Goal: Browse casually

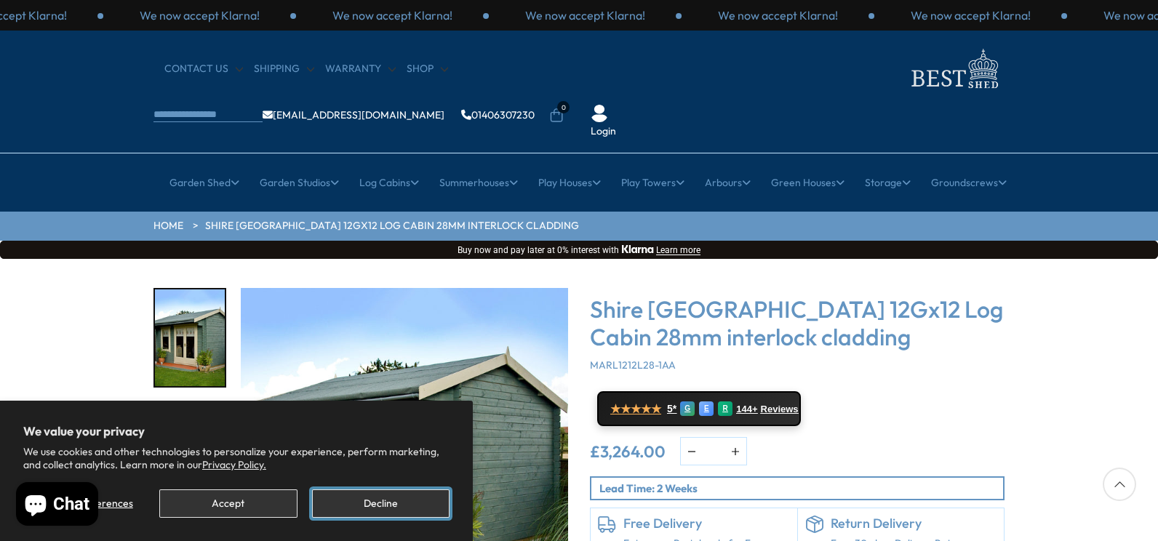
click at [395, 503] on button "Decline" at bounding box center [380, 504] width 137 height 28
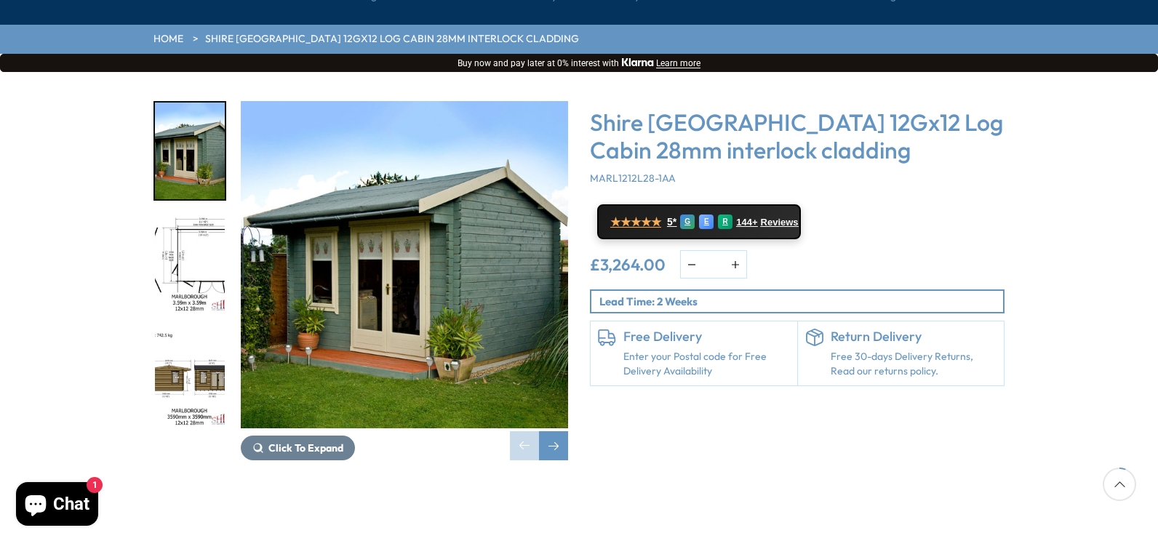
scroll to position [218, 0]
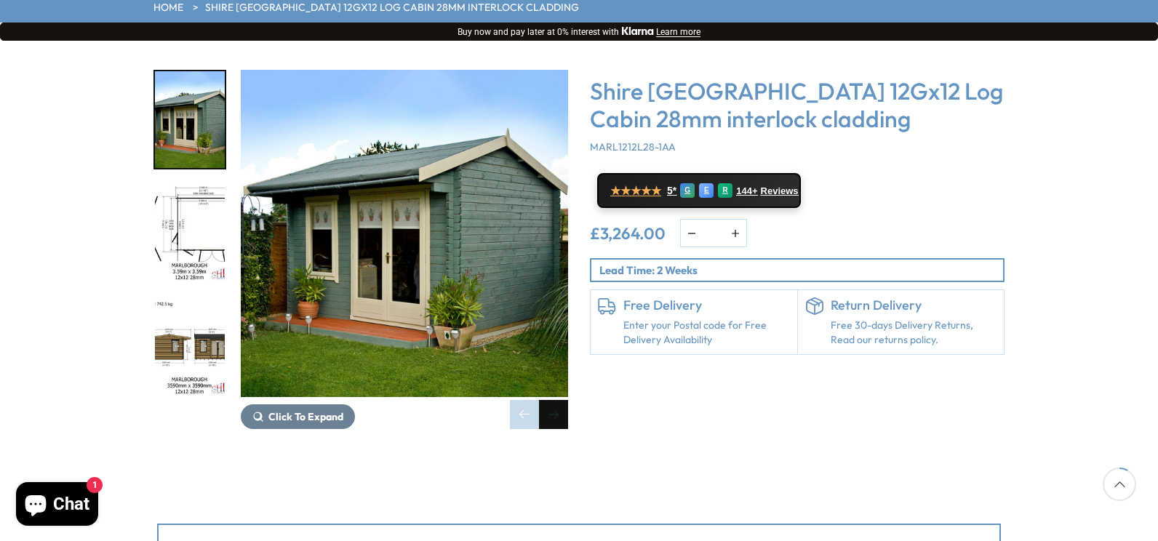
click at [559, 400] on div "Next slide" at bounding box center [553, 414] width 29 height 29
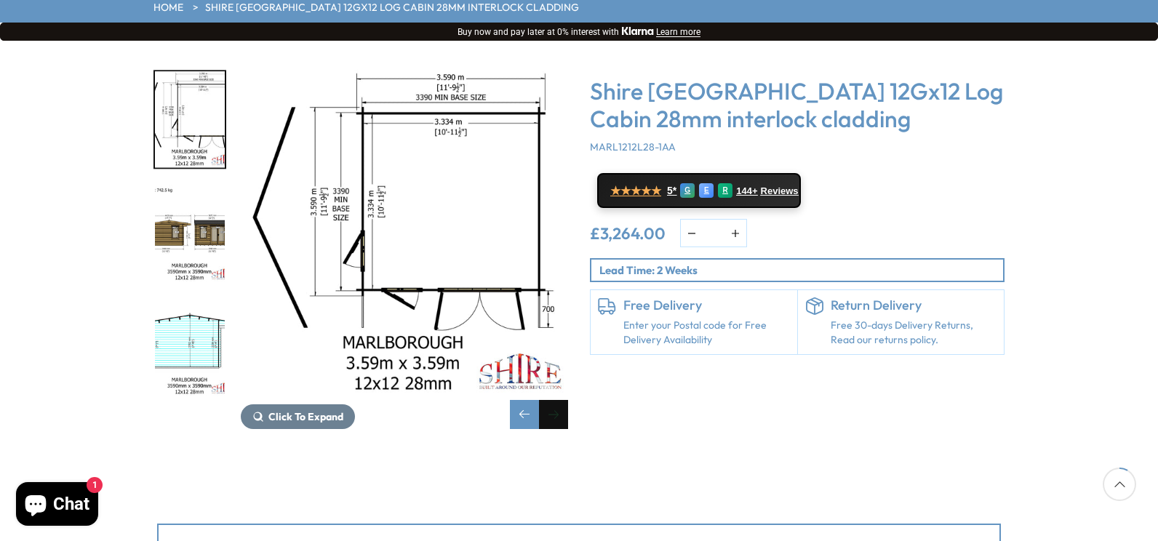
click at [559, 400] on div "Next slide" at bounding box center [553, 414] width 29 height 29
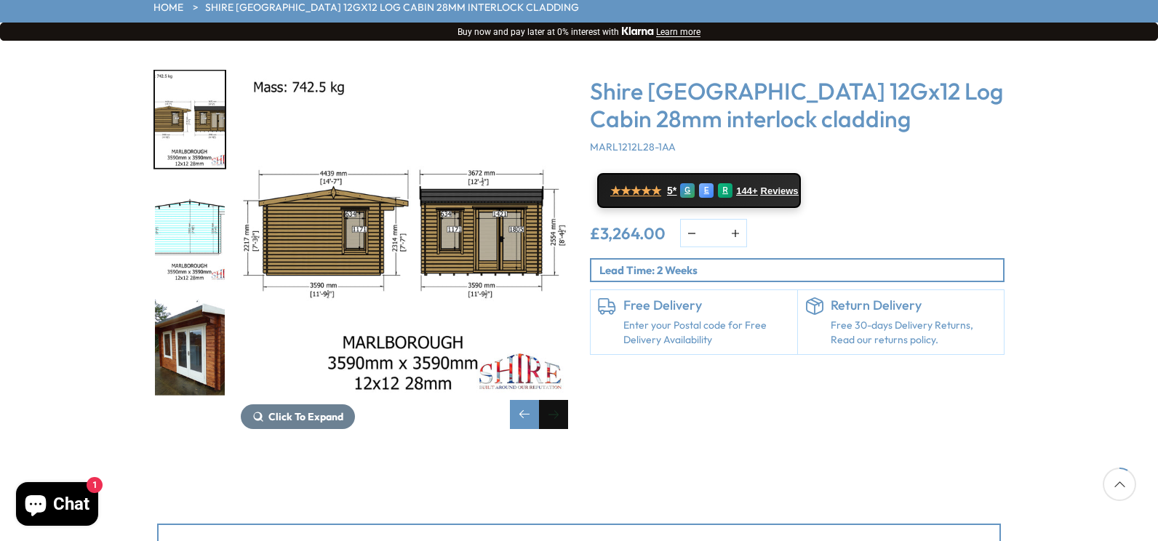
click at [559, 400] on div "Next slide" at bounding box center [553, 414] width 29 height 29
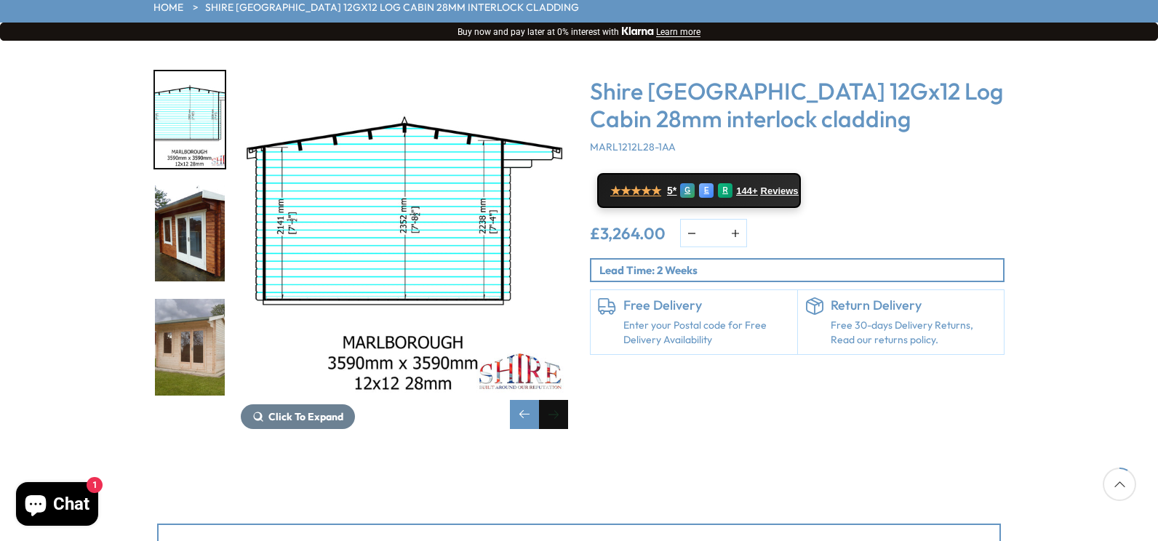
click at [559, 400] on div "Next slide" at bounding box center [553, 414] width 29 height 29
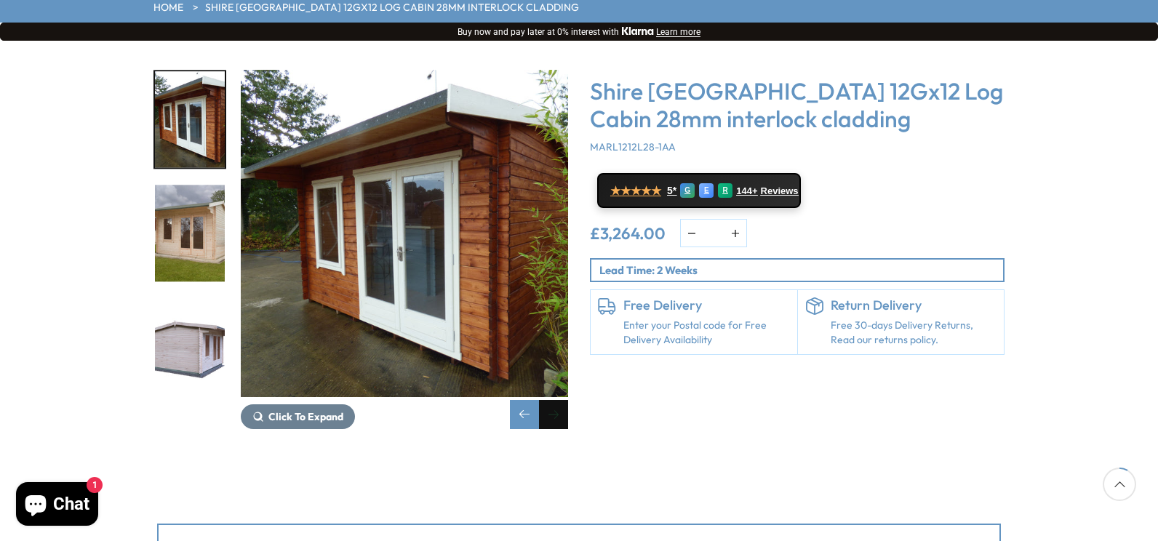
click at [559, 400] on div "Next slide" at bounding box center [553, 414] width 29 height 29
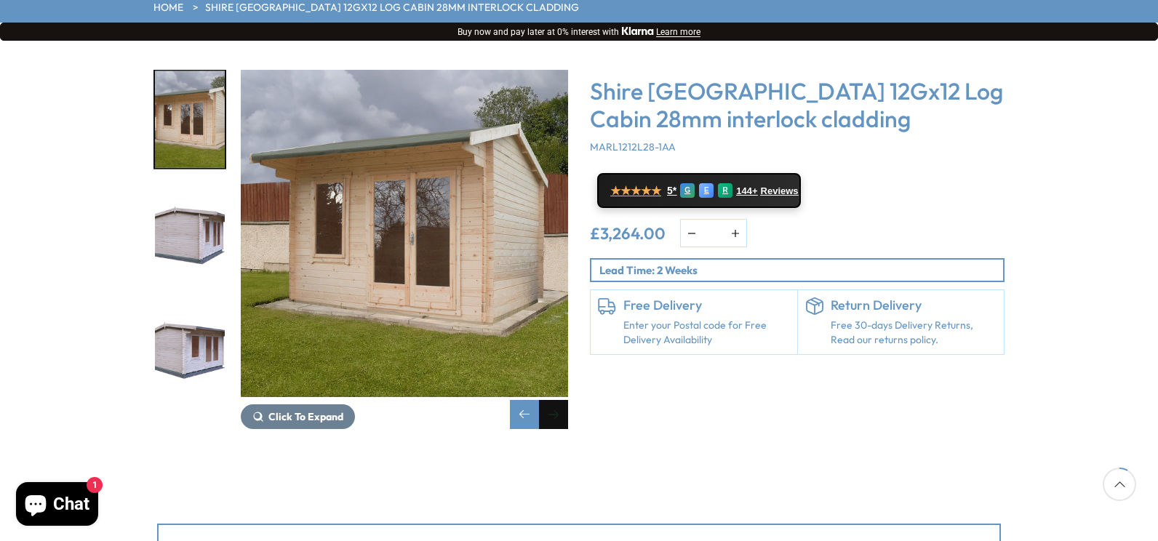
click at [559, 400] on div "Next slide" at bounding box center [553, 414] width 29 height 29
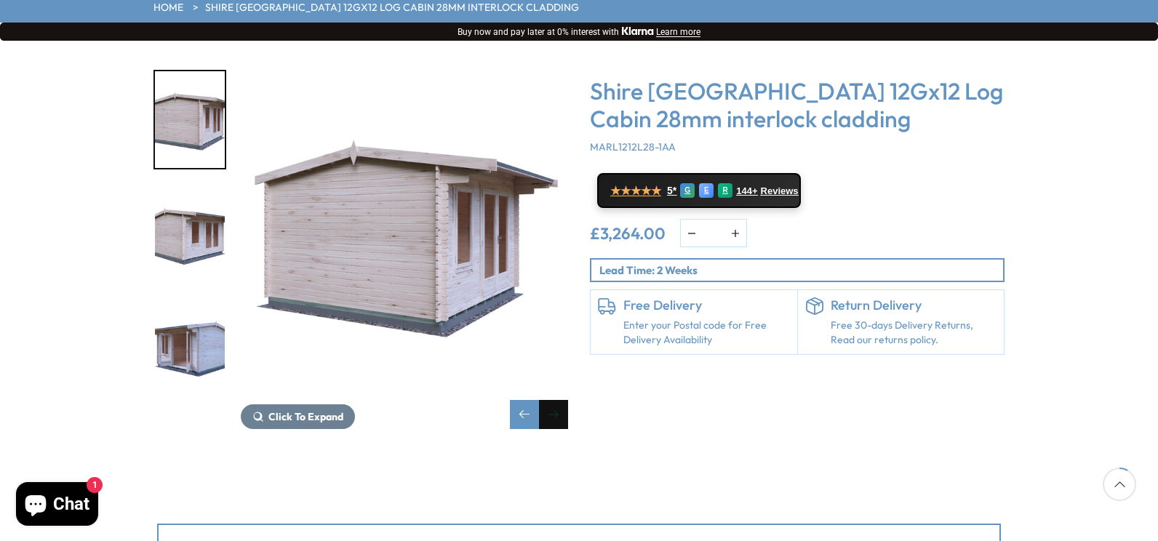
click at [559, 400] on div "Next slide" at bounding box center [553, 414] width 29 height 29
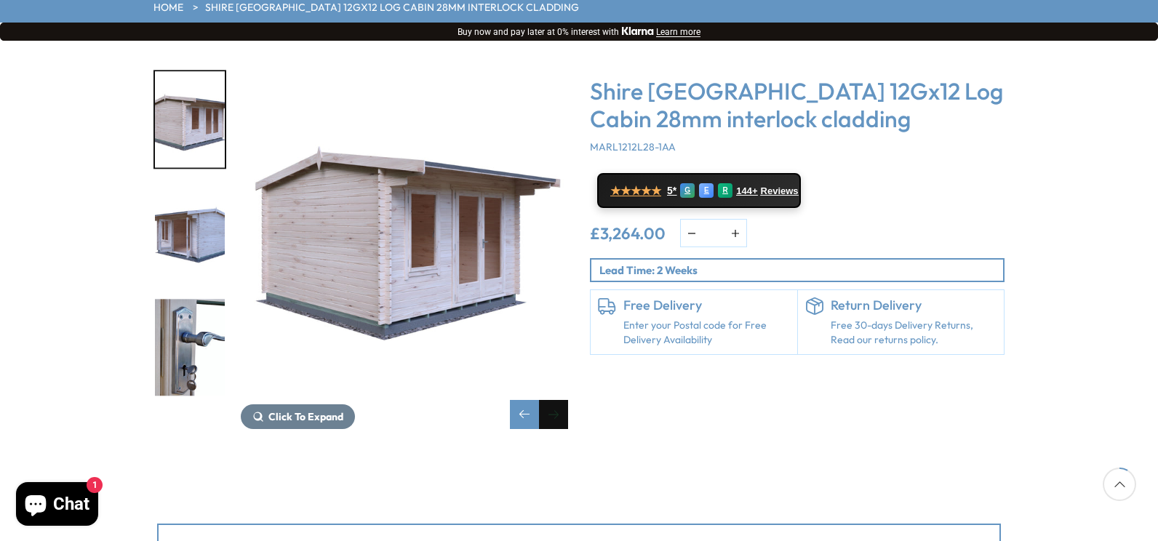
click at [559, 400] on div "Next slide" at bounding box center [553, 414] width 29 height 29
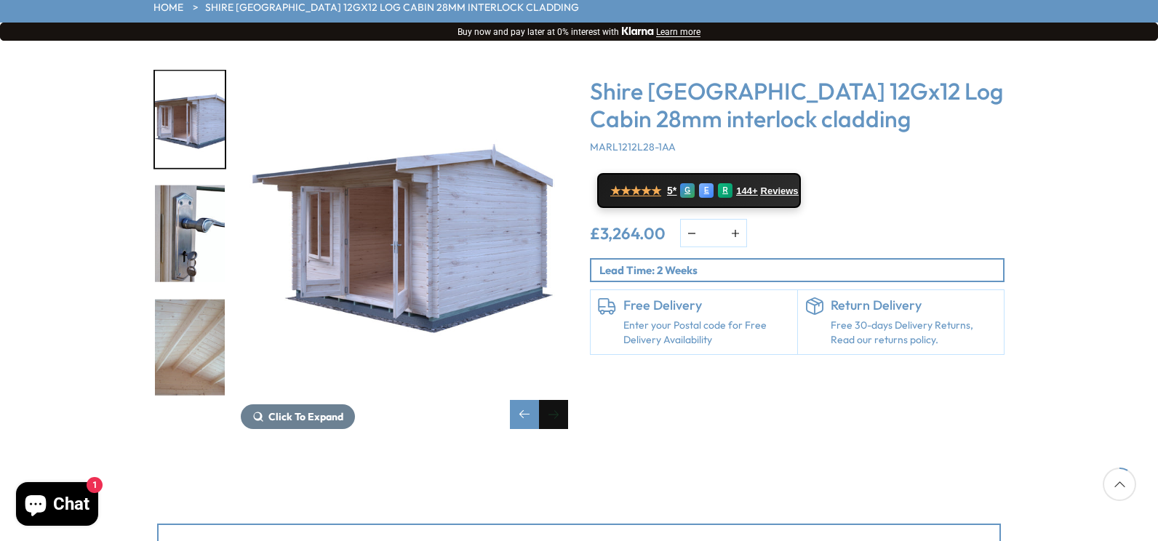
click at [559, 400] on div "Next slide" at bounding box center [553, 414] width 29 height 29
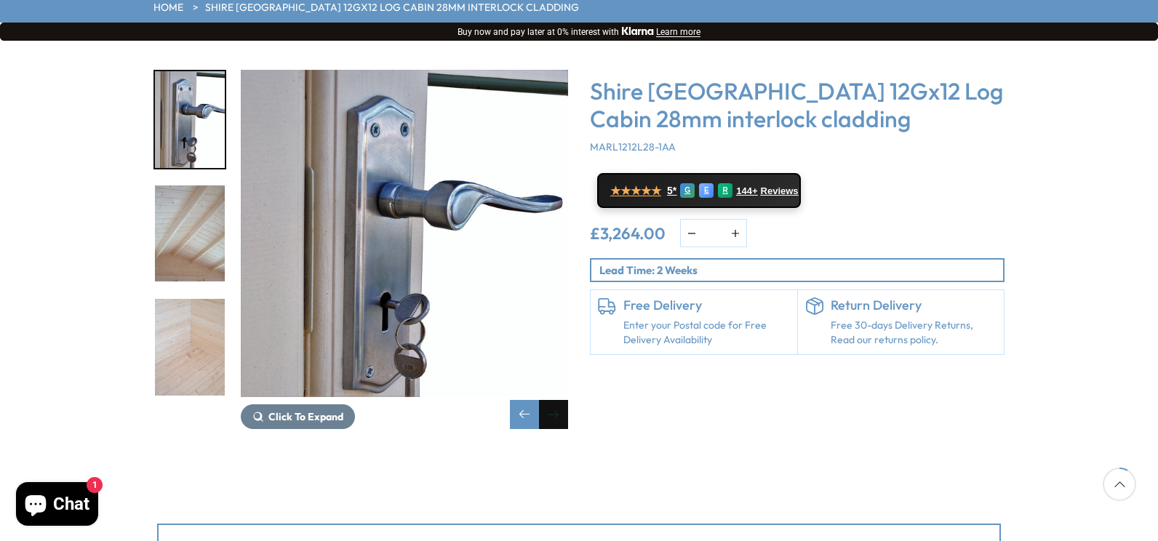
click at [559, 400] on div "Next slide" at bounding box center [553, 414] width 29 height 29
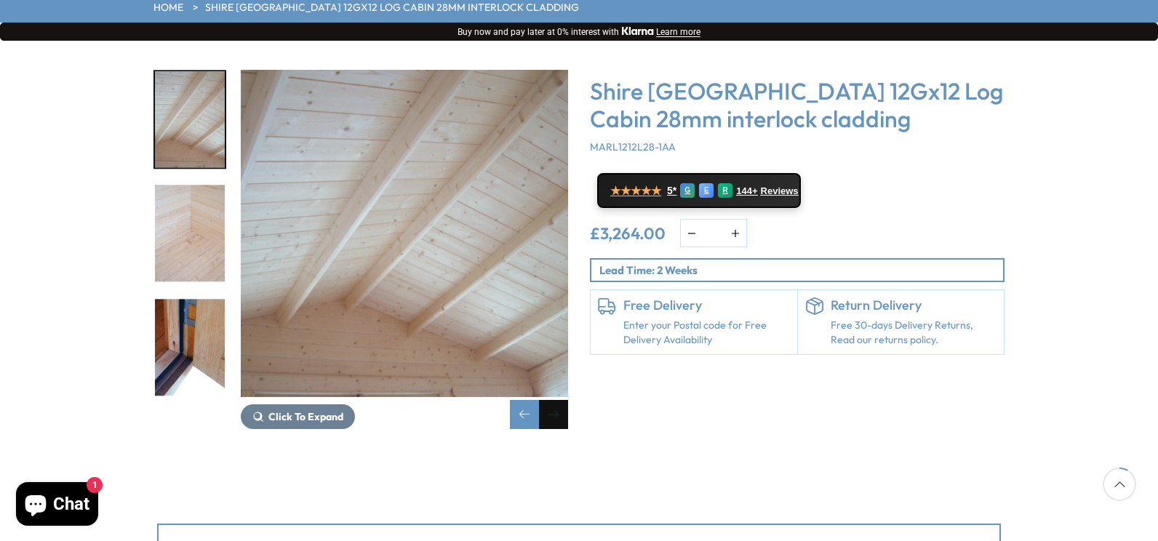
click at [559, 400] on div "Next slide" at bounding box center [553, 414] width 29 height 29
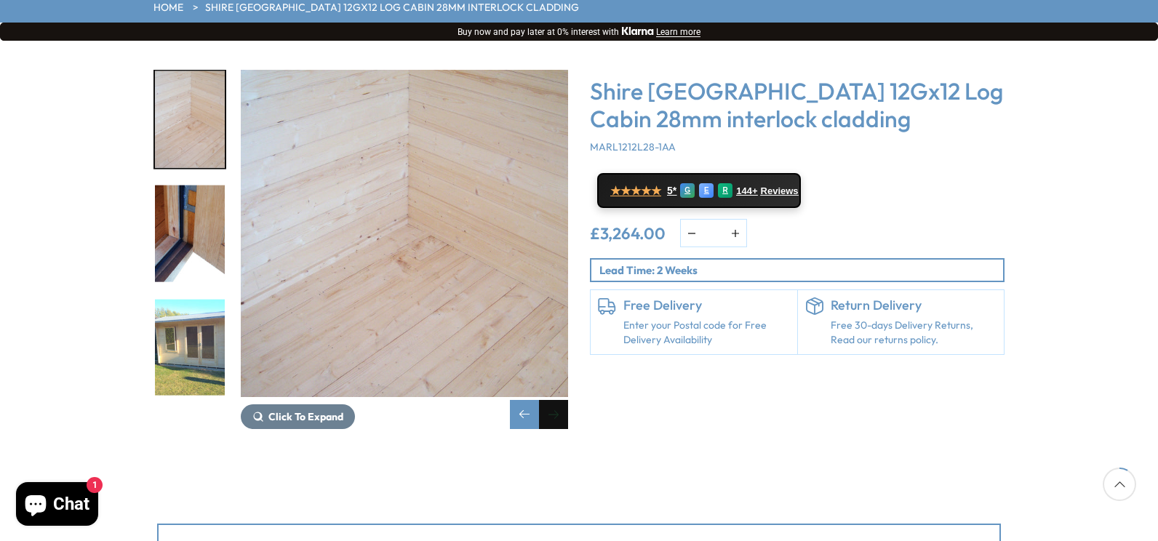
click at [559, 400] on div "Next slide" at bounding box center [553, 414] width 29 height 29
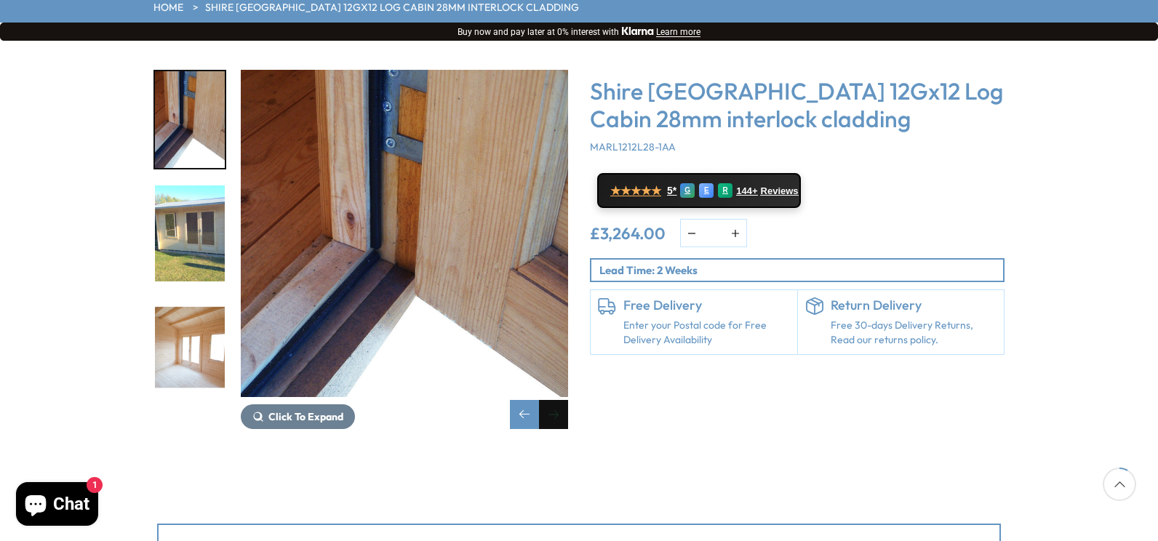
click at [559, 400] on div "Next slide" at bounding box center [553, 414] width 29 height 29
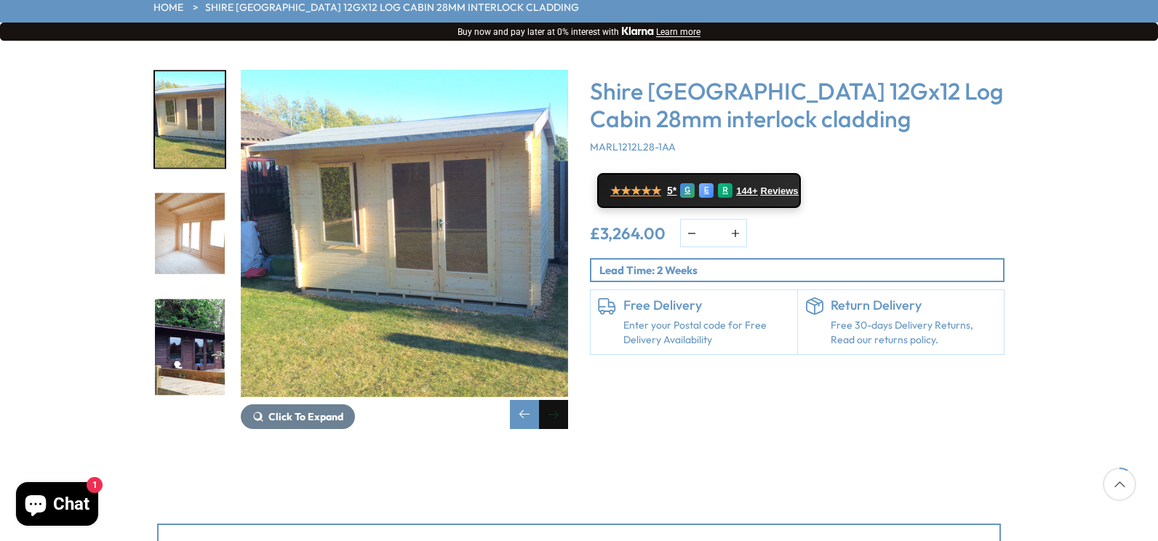
click at [559, 400] on div "Next slide" at bounding box center [553, 414] width 29 height 29
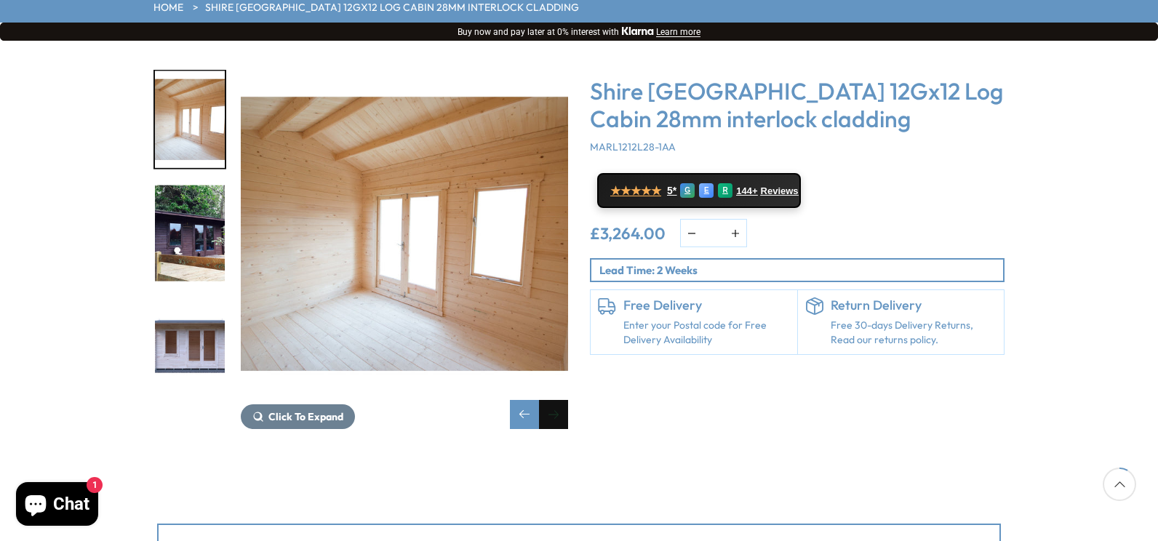
click at [559, 400] on div "Next slide" at bounding box center [553, 414] width 29 height 29
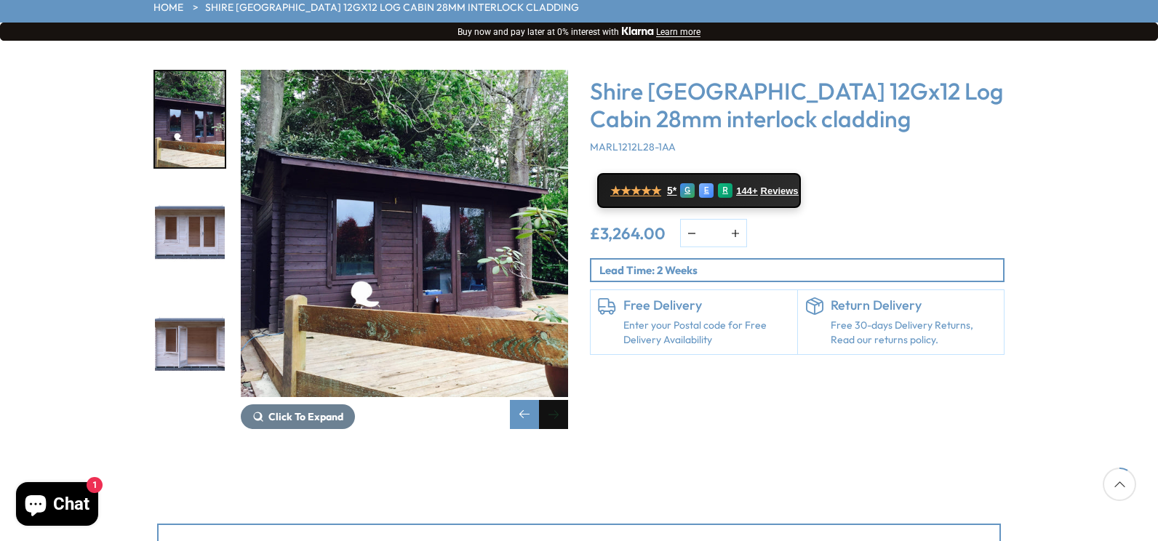
click at [559, 400] on div "Next slide" at bounding box center [553, 414] width 29 height 29
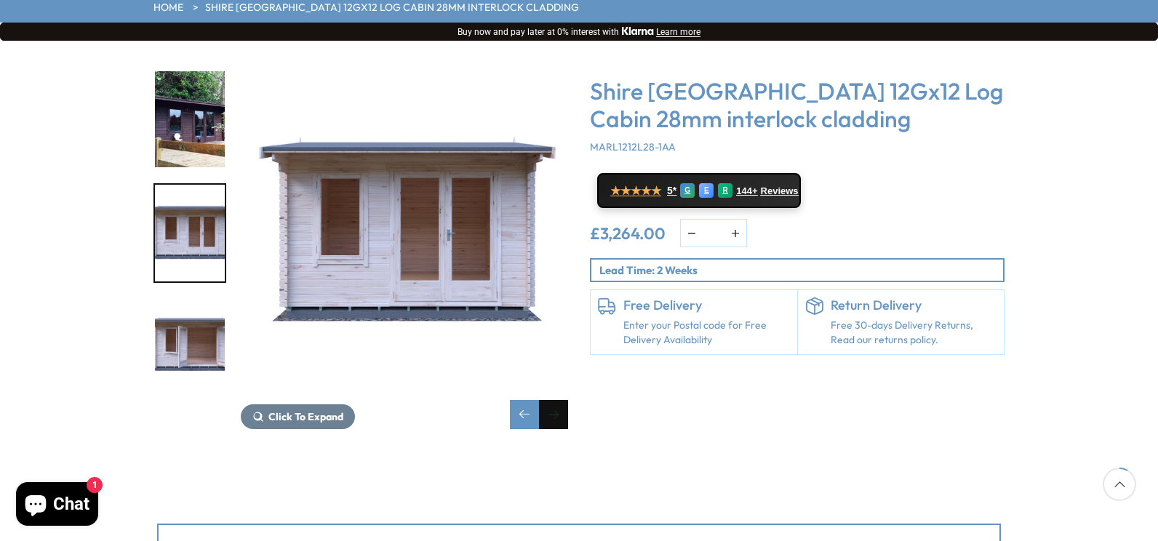
click at [559, 400] on div "Next slide" at bounding box center [553, 414] width 29 height 29
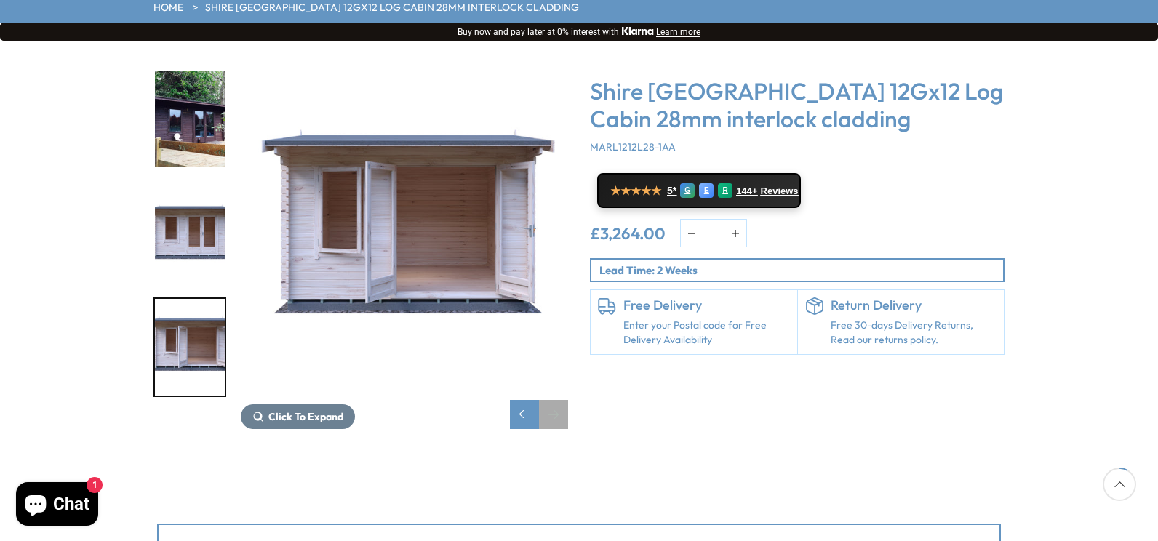
click at [559, 400] on div "Next slide" at bounding box center [553, 414] width 29 height 29
